Goal: Information Seeking & Learning: Learn about a topic

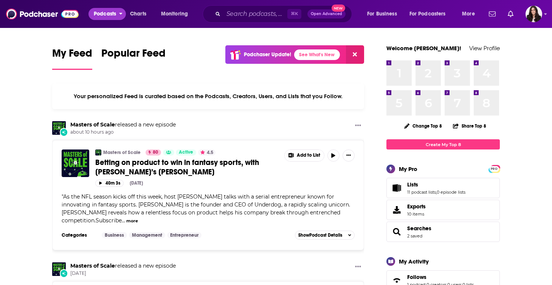
click at [111, 15] on span "Podcasts" at bounding box center [105, 14] width 22 height 11
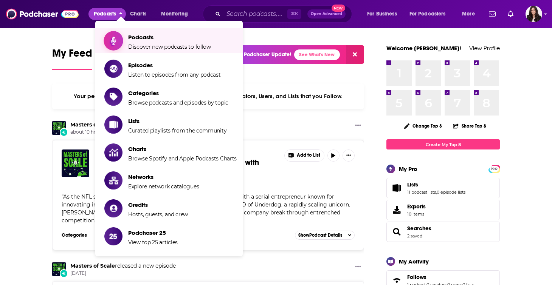
click at [145, 45] on span "Discover new podcasts to follow" at bounding box center [169, 46] width 83 height 7
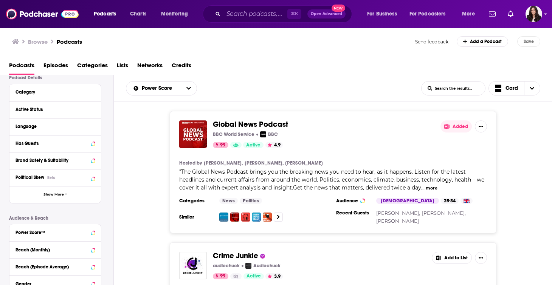
scroll to position [61, 0]
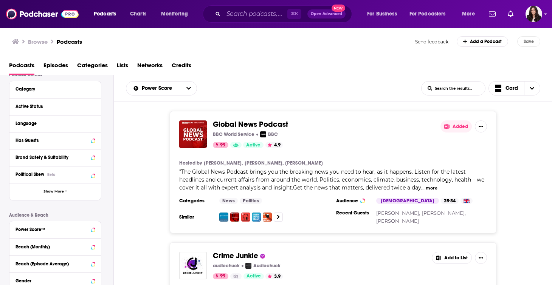
click at [53, 147] on div "Has Guests" at bounding box center [54, 140] width 91 height 17
click at [32, 145] on button "Has Guests" at bounding box center [47, 140] width 65 height 9
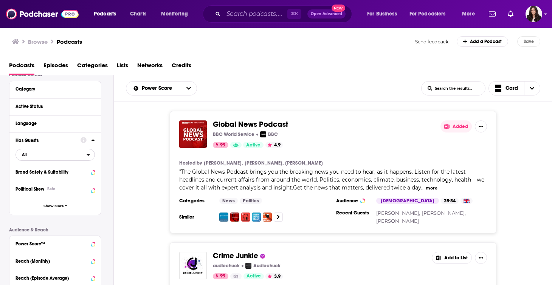
click at [59, 157] on span "All" at bounding box center [51, 155] width 71 height 10
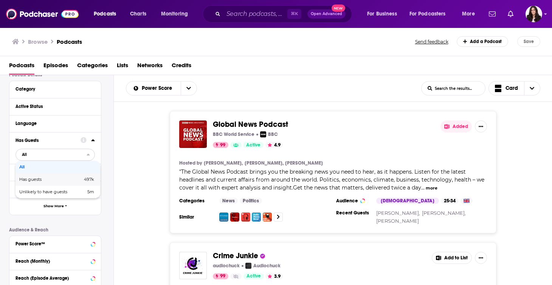
click at [56, 182] on span "Has guests" at bounding box center [40, 180] width 43 height 4
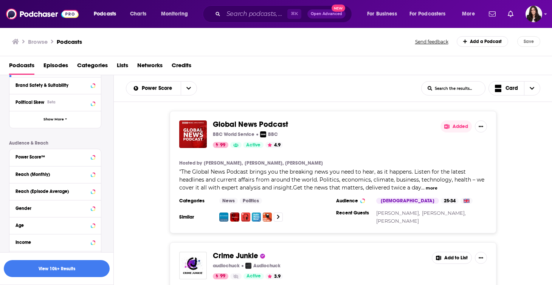
scroll to position [147, 0]
click at [92, 158] on icon at bounding box center [92, 158] width 3 height 2
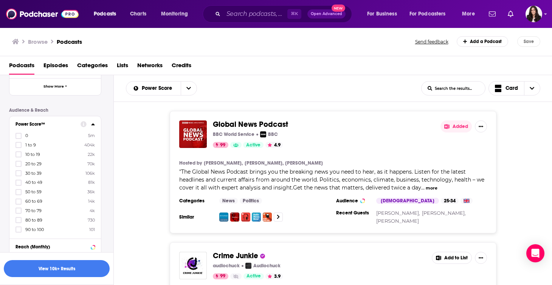
scroll to position [180, 0]
click at [20, 222] on icon at bounding box center [18, 221] width 5 height 5
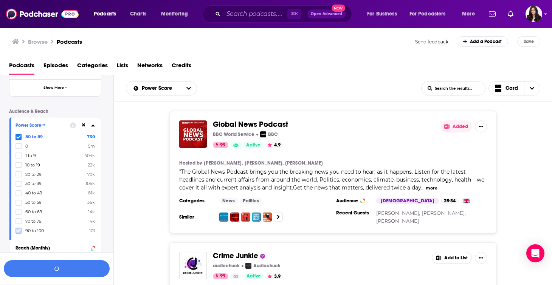
click at [20, 229] on icon at bounding box center [18, 231] width 5 height 5
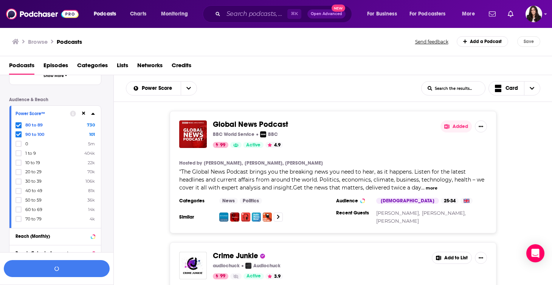
click at [93, 115] on icon at bounding box center [92, 114] width 3 height 2
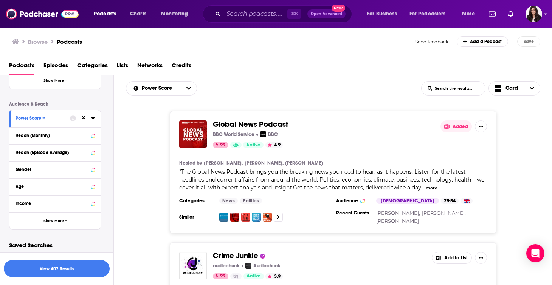
scroll to position [187, 0]
click at [91, 135] on icon at bounding box center [92, 136] width 3 height 2
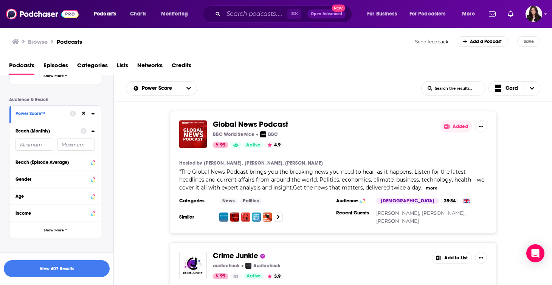
click at [74, 145] on input "number" at bounding box center [76, 145] width 38 height 12
click at [41, 149] on input "number" at bounding box center [34, 145] width 38 height 12
type input "500000"
click at [67, 265] on button "View 384 Results" at bounding box center [57, 268] width 106 height 17
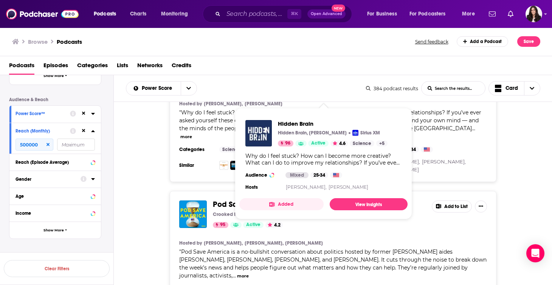
scroll to position [1670, 0]
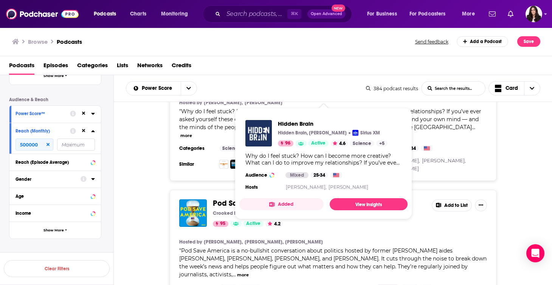
click at [495, 190] on div "Pod Save America Crooked Media Crooked Media 95 Active 4.2 Add to List Hosted b…" at bounding box center [333, 255] width 327 height 130
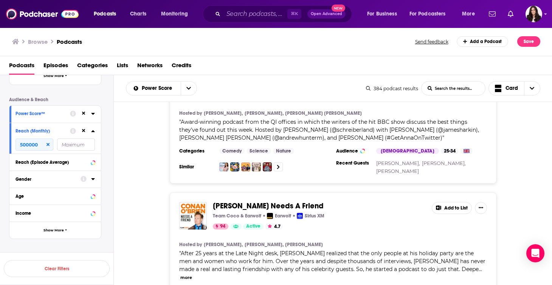
scroll to position [2463, 0]
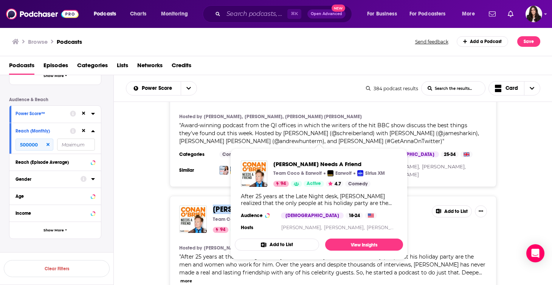
copy span "Conan O’Brien Needs A Friend"
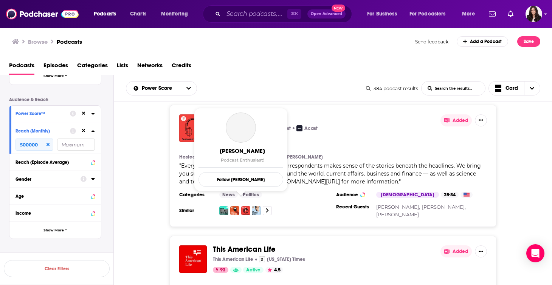
scroll to position [3127, 0]
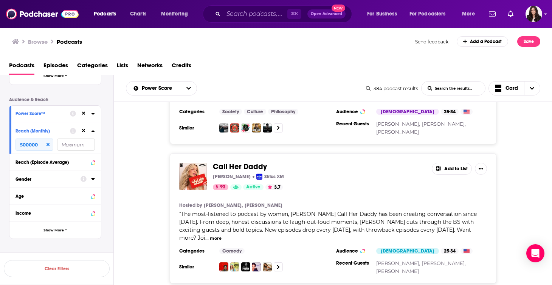
scroll to position [3370, 0]
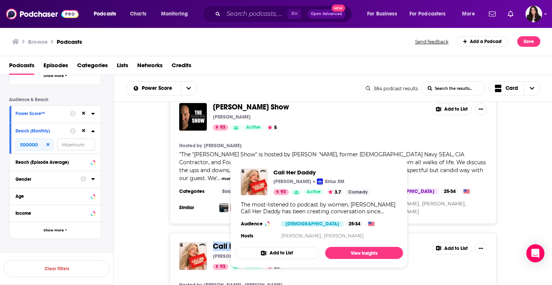
drag, startPoint x: 210, startPoint y: 146, endPoint x: 267, endPoint y: 144, distance: 56.7
click at [267, 243] on div "Call Her Daddy Alex Cooper Sirius XM 93 Active 3.7 Add to List" at bounding box center [333, 257] width 308 height 28
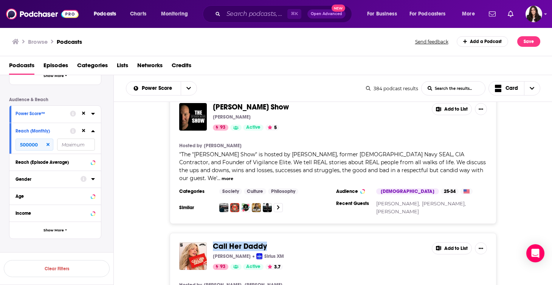
copy span "Call Her Daddy"
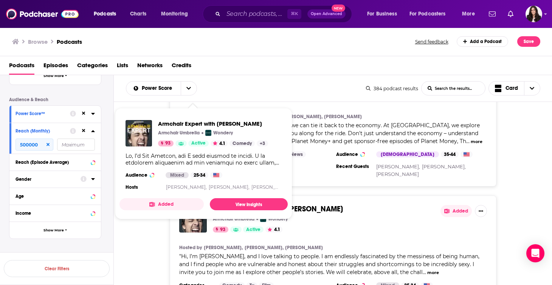
scroll to position [4357, 0]
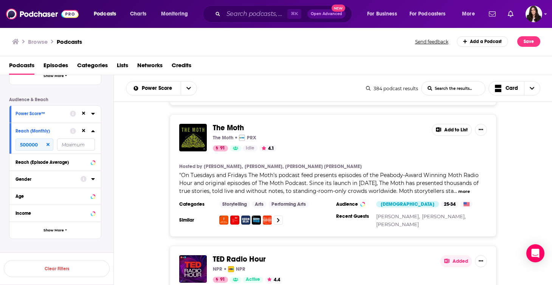
scroll to position [6373, 0]
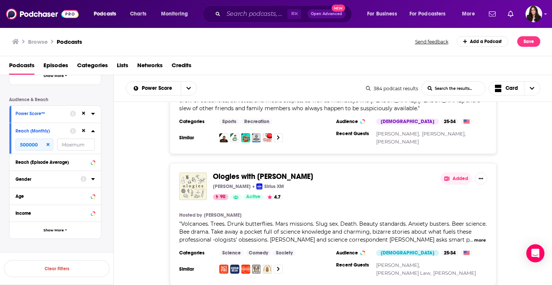
scroll to position [7313, 0]
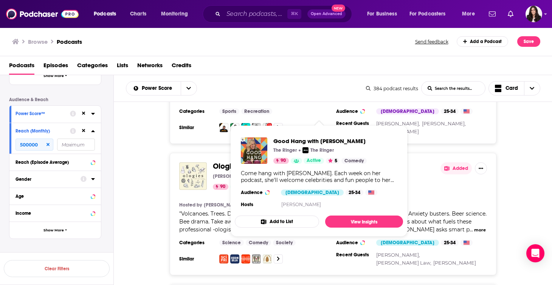
drag, startPoint x: 327, startPoint y: 111, endPoint x: 216, endPoint y: 116, distance: 110.5
copy span "Good Hang with [PERSON_NAME]"
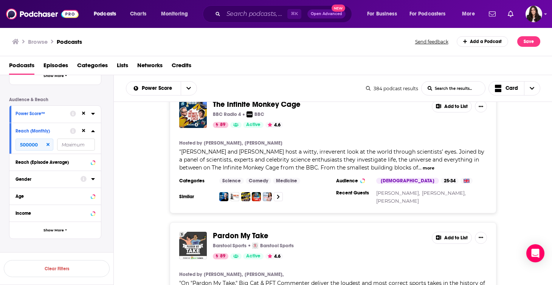
scroll to position [9632, 0]
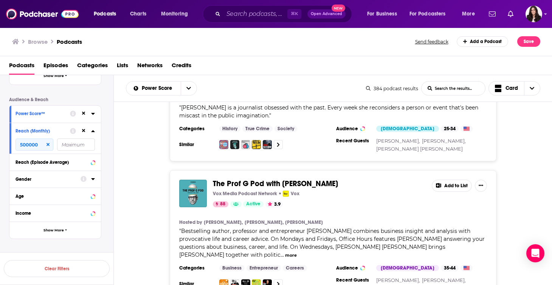
scroll to position [12834, 0]
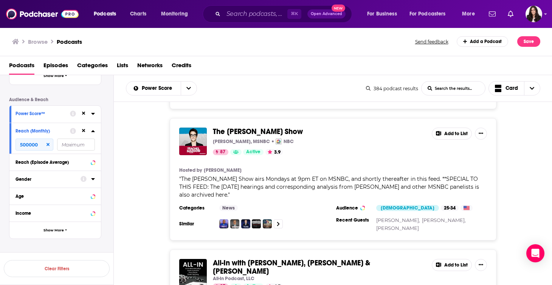
scroll to position [16023, 0]
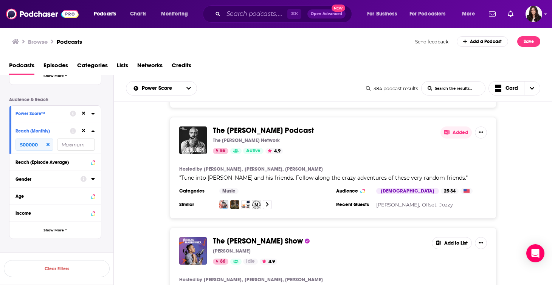
scroll to position [16735, 0]
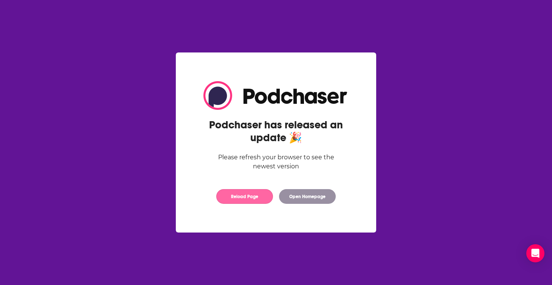
click at [254, 197] on button "Reload Page" at bounding box center [244, 196] width 57 height 15
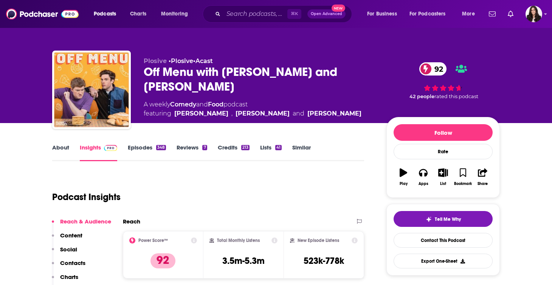
click at [68, 156] on link "About" at bounding box center [60, 152] width 17 height 17
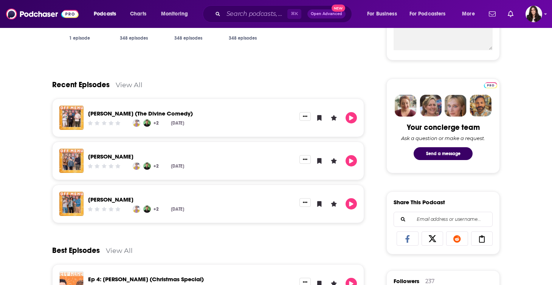
scroll to position [310, 0]
click at [132, 87] on link "View All" at bounding box center [129, 85] width 27 height 8
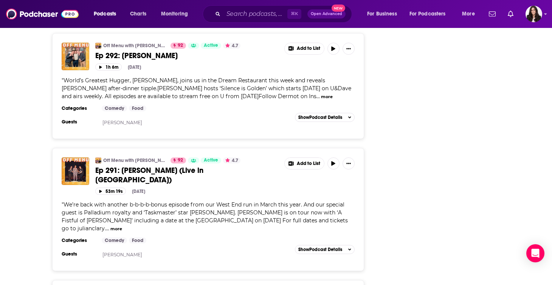
scroll to position [2239, 0]
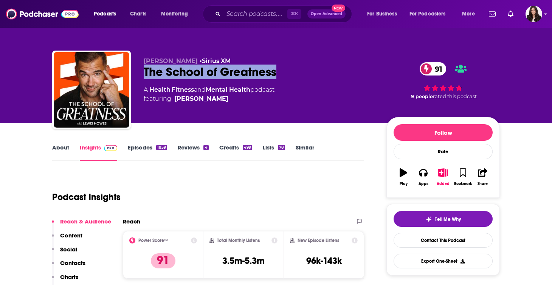
copy h2 "The School of Greatness"
drag, startPoint x: 290, startPoint y: 73, endPoint x: 143, endPoint y: 75, distance: 147.0
click at [143, 75] on div "Lewis Howes • Sirius XM The School of Greatness 91 A Health , Fitness and Menta…" at bounding box center [275, 92] width 447 height 82
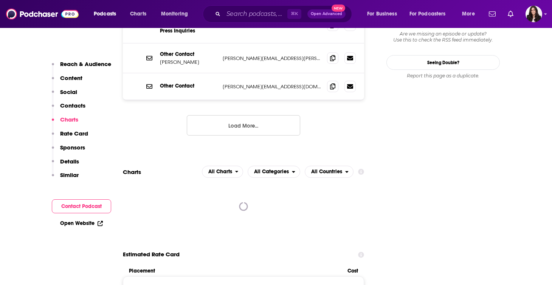
scroll to position [896, 0]
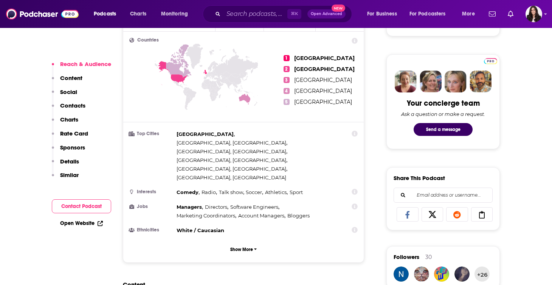
scroll to position [336, 0]
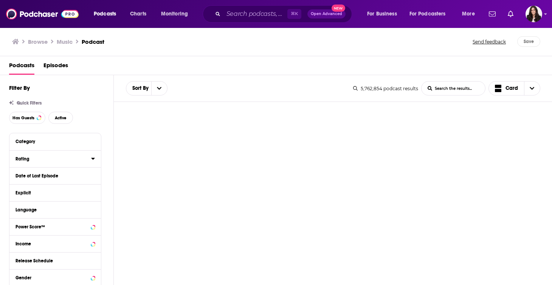
click at [92, 158] on icon at bounding box center [93, 159] width 4 height 6
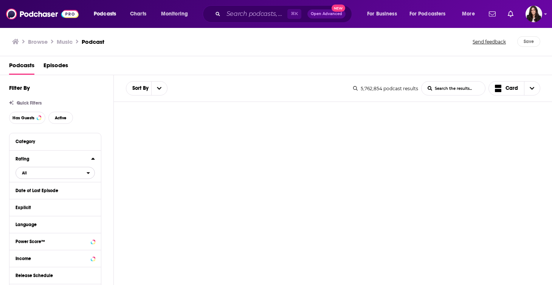
click at [81, 174] on span "All" at bounding box center [51, 173] width 71 height 10
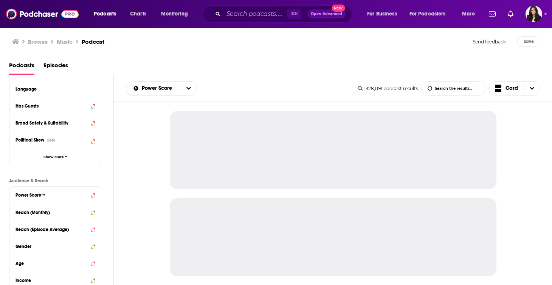
scroll to position [107, 0]
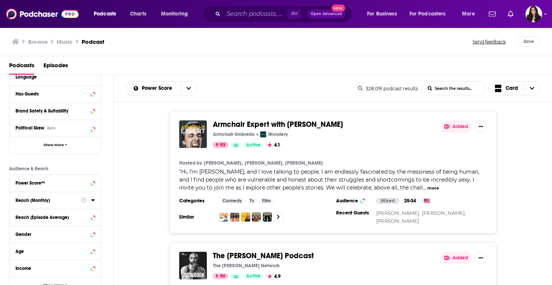
click at [91, 199] on icon at bounding box center [93, 200] width 4 height 6
click at [44, 214] on input "number" at bounding box center [34, 214] width 38 height 12
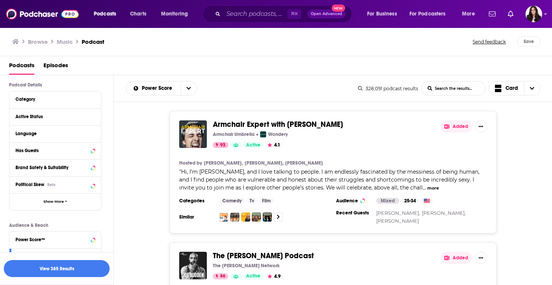
scroll to position [48, 0]
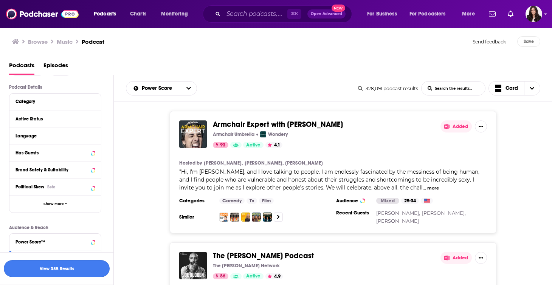
type input "500000"
click at [68, 268] on button "View 385 Results" at bounding box center [57, 268] width 106 height 17
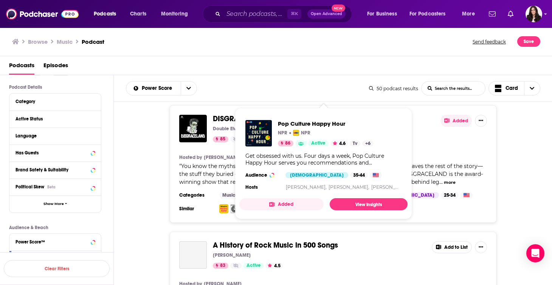
scroll to position [644, 0]
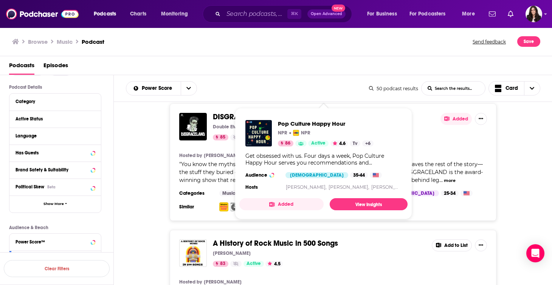
click at [156, 153] on div "DISGRACELAND Double Elvis Productions 85 Active 4.3 Added Hosted by Jake Brenna…" at bounding box center [333, 163] width 438 height 118
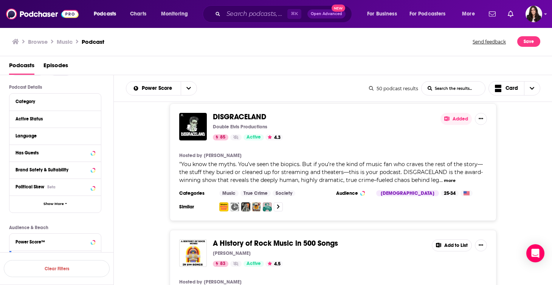
scroll to position [755, 0]
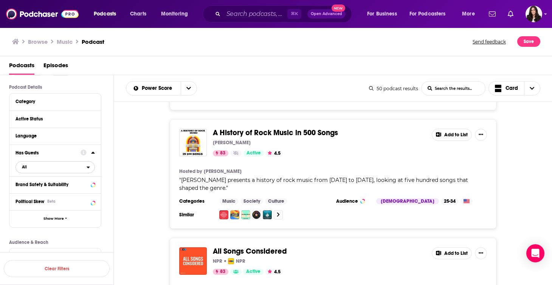
click at [49, 170] on span "All" at bounding box center [51, 167] width 71 height 10
click at [49, 192] on span "Has guests" at bounding box center [41, 192] width 45 height 4
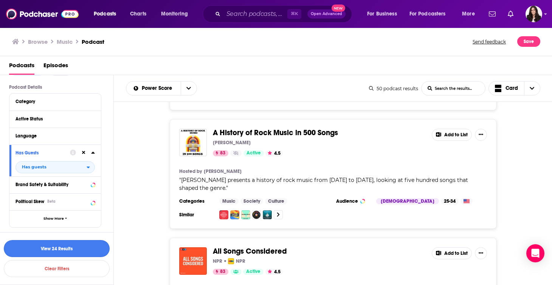
click at [62, 254] on button "View 24 Results" at bounding box center [57, 248] width 106 height 17
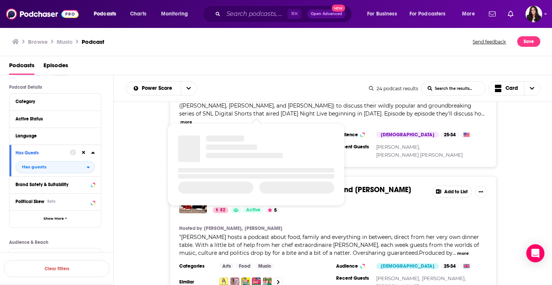
scroll to position [983, 0]
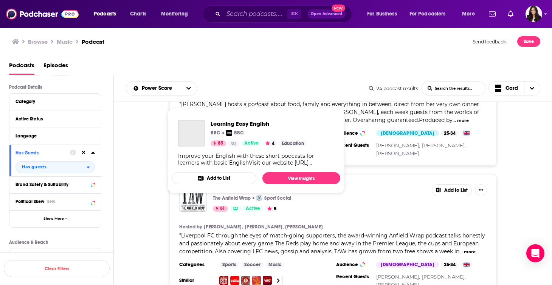
click at [158, 175] on div "The Anfield Wrap The Anfield Wrap Sport Social 81 Active 5 Add to List Hosted b…" at bounding box center [333, 236] width 438 height 122
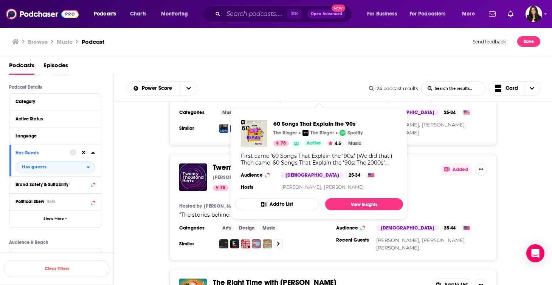
scroll to position [1754, 0]
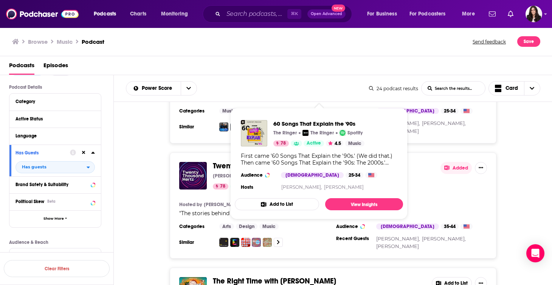
click at [139, 169] on div "Twenty Thousand Hertz Dallas Taylor 78 Idle 4.8 Added Hosted by Dallas Taylor "…" at bounding box center [333, 206] width 438 height 107
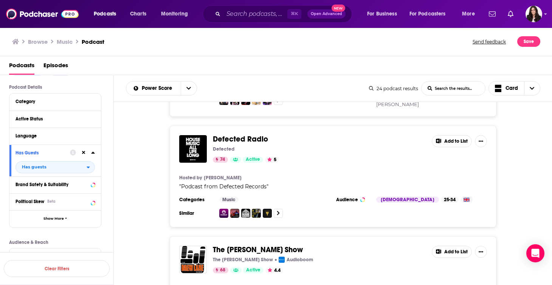
scroll to position [2819, 0]
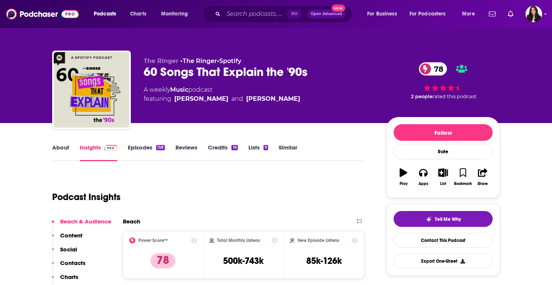
click at [180, 73] on div "60 Songs That Explain the '90s 78" at bounding box center [259, 72] width 231 height 15
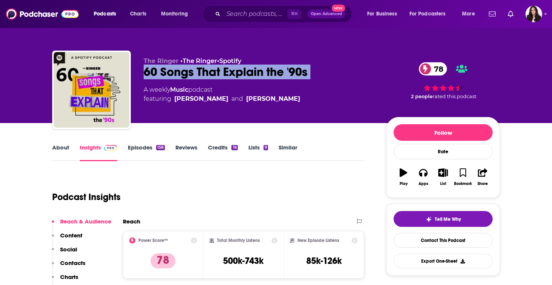
click at [180, 73] on div "60 Songs That Explain the '90s 78" at bounding box center [259, 72] width 231 height 15
copy div "60 Songs That Explain the '90s 78"
